Goal: Information Seeking & Learning: Find specific fact

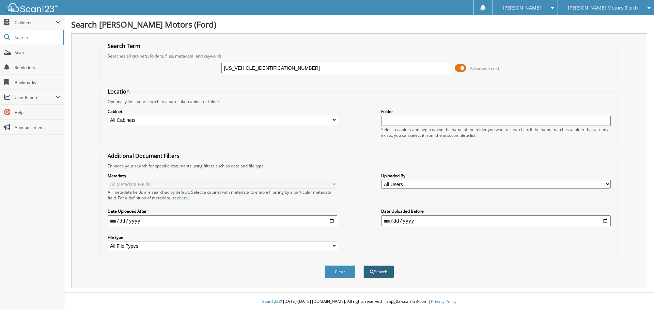
type input "1FTEW1E47LKD19457"
click at [378, 274] on button "Search" at bounding box center [379, 272] width 31 height 13
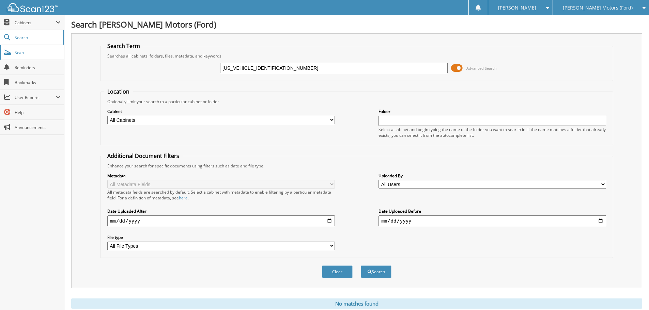
click at [31, 55] on span "Scan" at bounding box center [38, 53] width 46 height 6
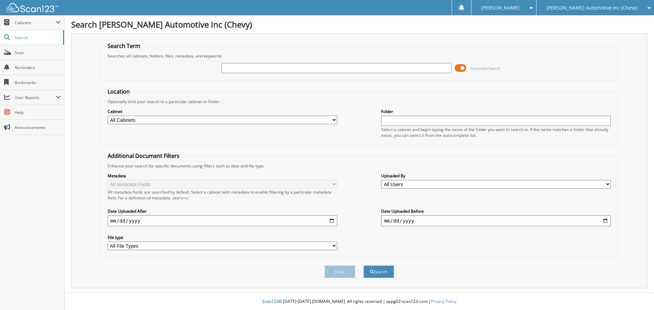
click at [632, 6] on span "[PERSON_NAME] Automotive Inc (Chevy)" at bounding box center [592, 8] width 91 height 4
click at [607, 22] on link "[PERSON_NAME] Motors (Ford)" at bounding box center [596, 21] width 118 height 12
click at [30, 21] on span "Cabinets" at bounding box center [35, 23] width 41 height 6
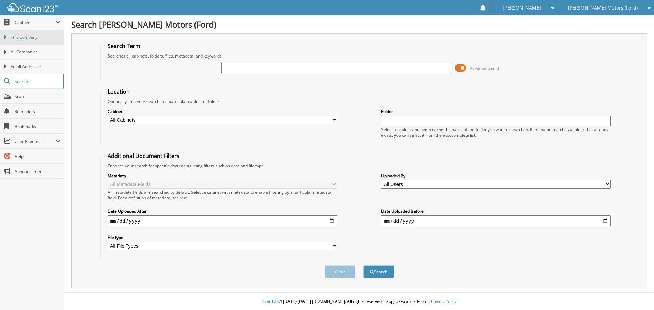
click at [26, 37] on span "This Company" at bounding box center [36, 37] width 50 height 6
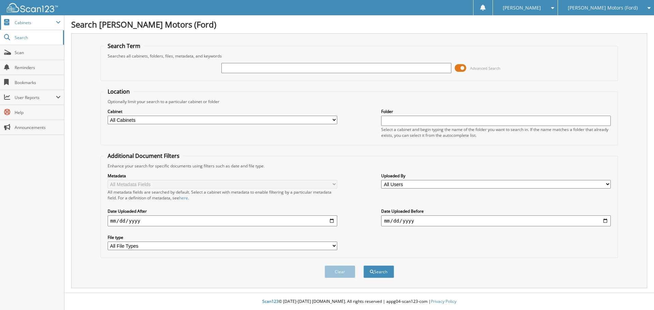
click at [24, 26] on span "Cabinets" at bounding box center [32, 22] width 64 height 15
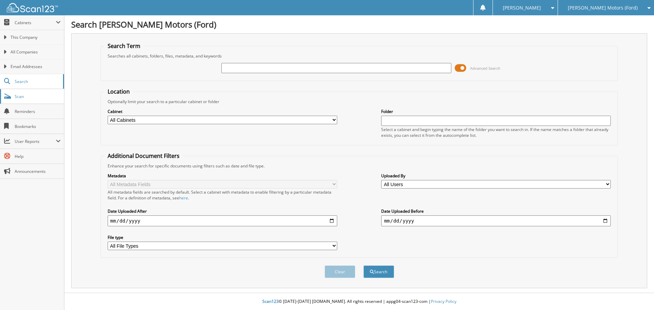
click at [27, 100] on link "Scan" at bounding box center [32, 96] width 64 height 15
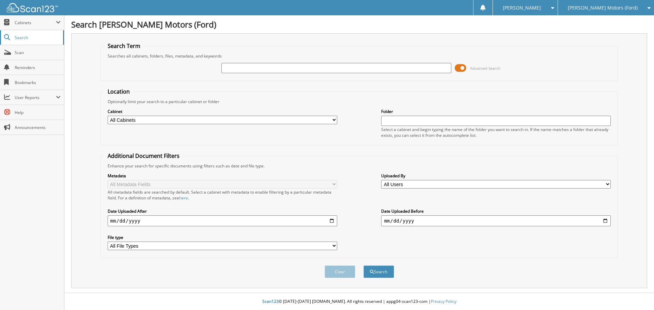
click at [22, 40] on span "Search" at bounding box center [37, 38] width 45 height 6
